Goal: Information Seeking & Learning: Learn about a topic

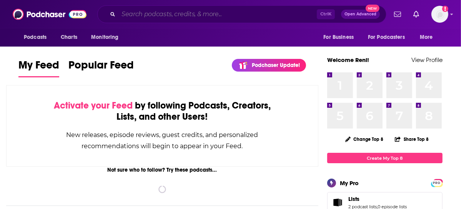
click at [272, 13] on input "Search podcasts, credits, & more..." at bounding box center [217, 14] width 198 height 12
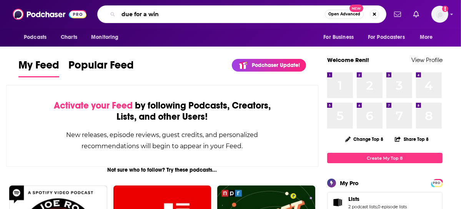
type input "due for a win"
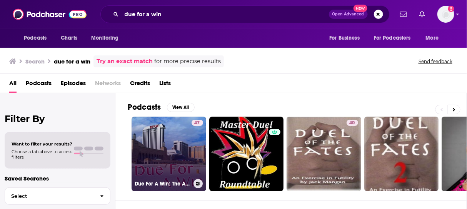
click at [153, 139] on link "47 Due For A Win: The Atlantic City Podcast" at bounding box center [169, 154] width 75 height 75
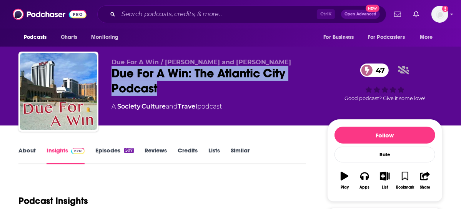
drag, startPoint x: 170, startPoint y: 94, endPoint x: 114, endPoint y: 76, distance: 58.6
click at [114, 76] on div "Due For A Win: The Atlantic City Podcast 47" at bounding box center [213, 81] width 203 height 30
copy h2 "Due For A Win: The Atlantic City Podcast"
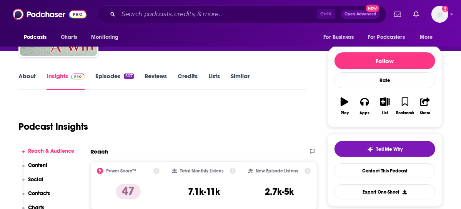
scroll to position [77, 0]
